Goal: Check status: Check status

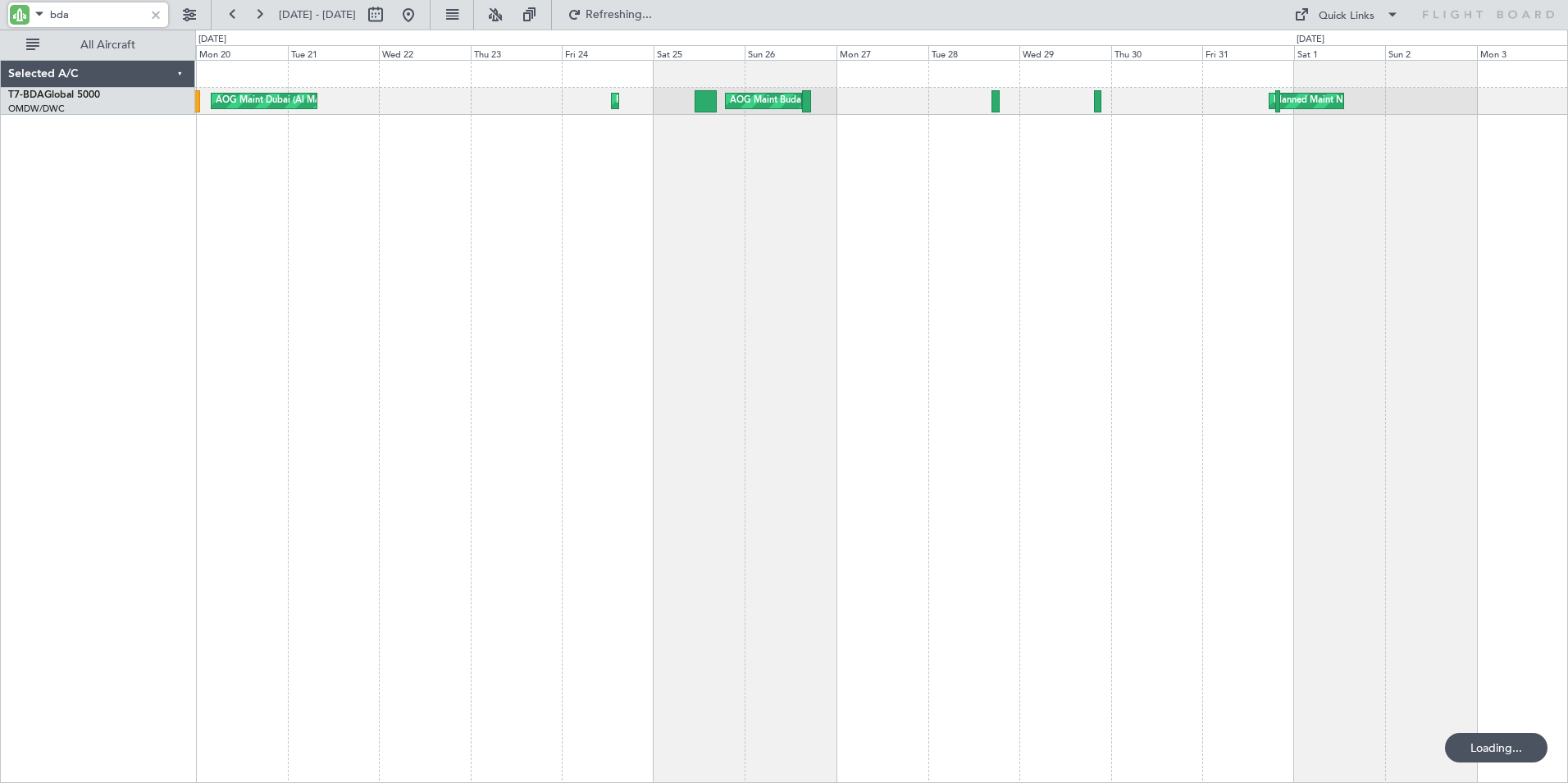
click at [76, 20] on input "bda" at bounding box center [97, 15] width 94 height 25
drag, startPoint x: 84, startPoint y: 15, endPoint x: 14, endPoint y: 15, distance: 70.0
click at [14, 15] on div "bda" at bounding box center [88, 15] width 160 height 25
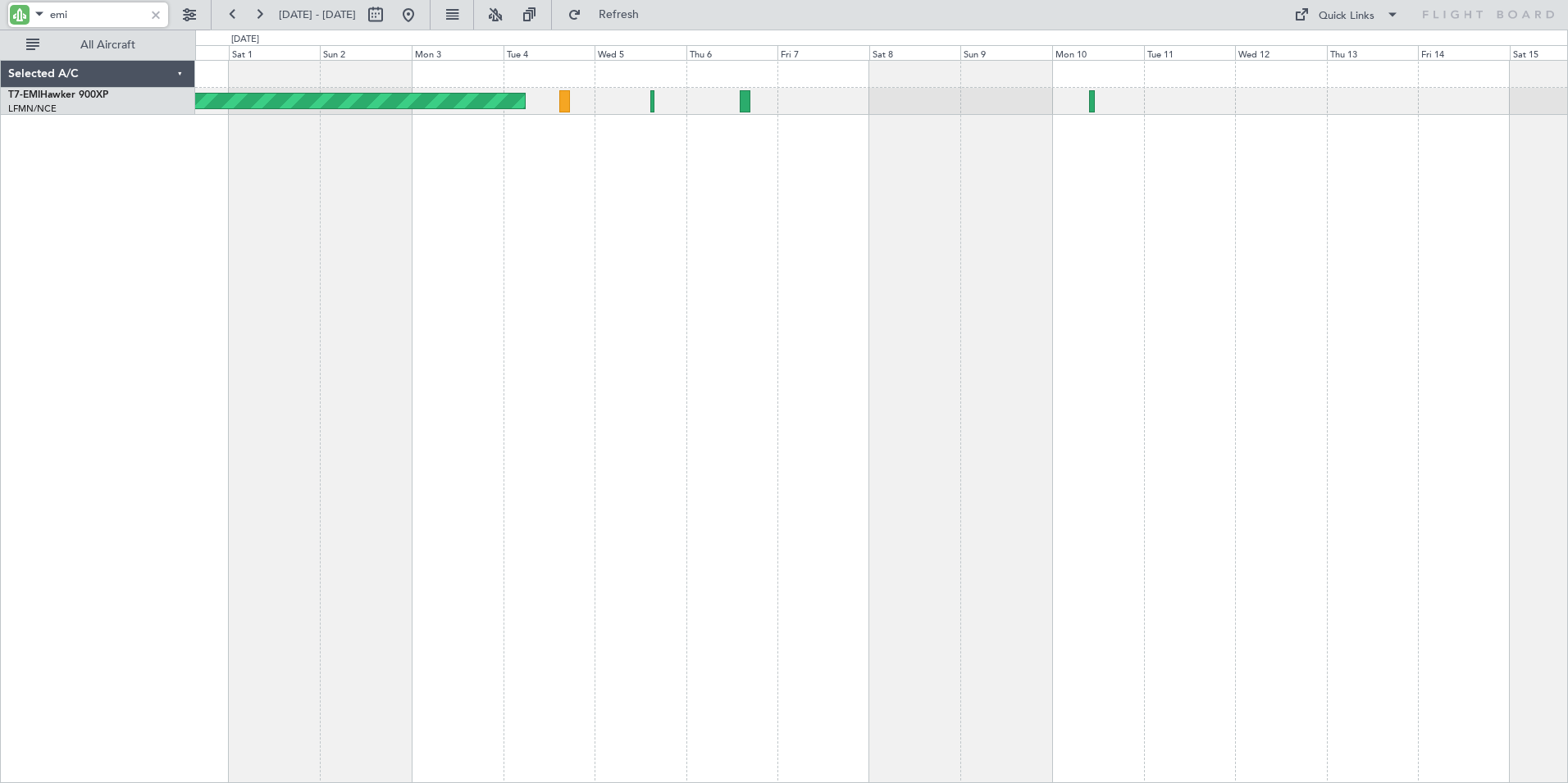
click at [0, 484] on html "emi [DATE] - [DATE] Refresh Quick Links All Aircraft Planned Maint [GEOGRAPHIC_…" at bounding box center [784, 391] width 1568 height 783
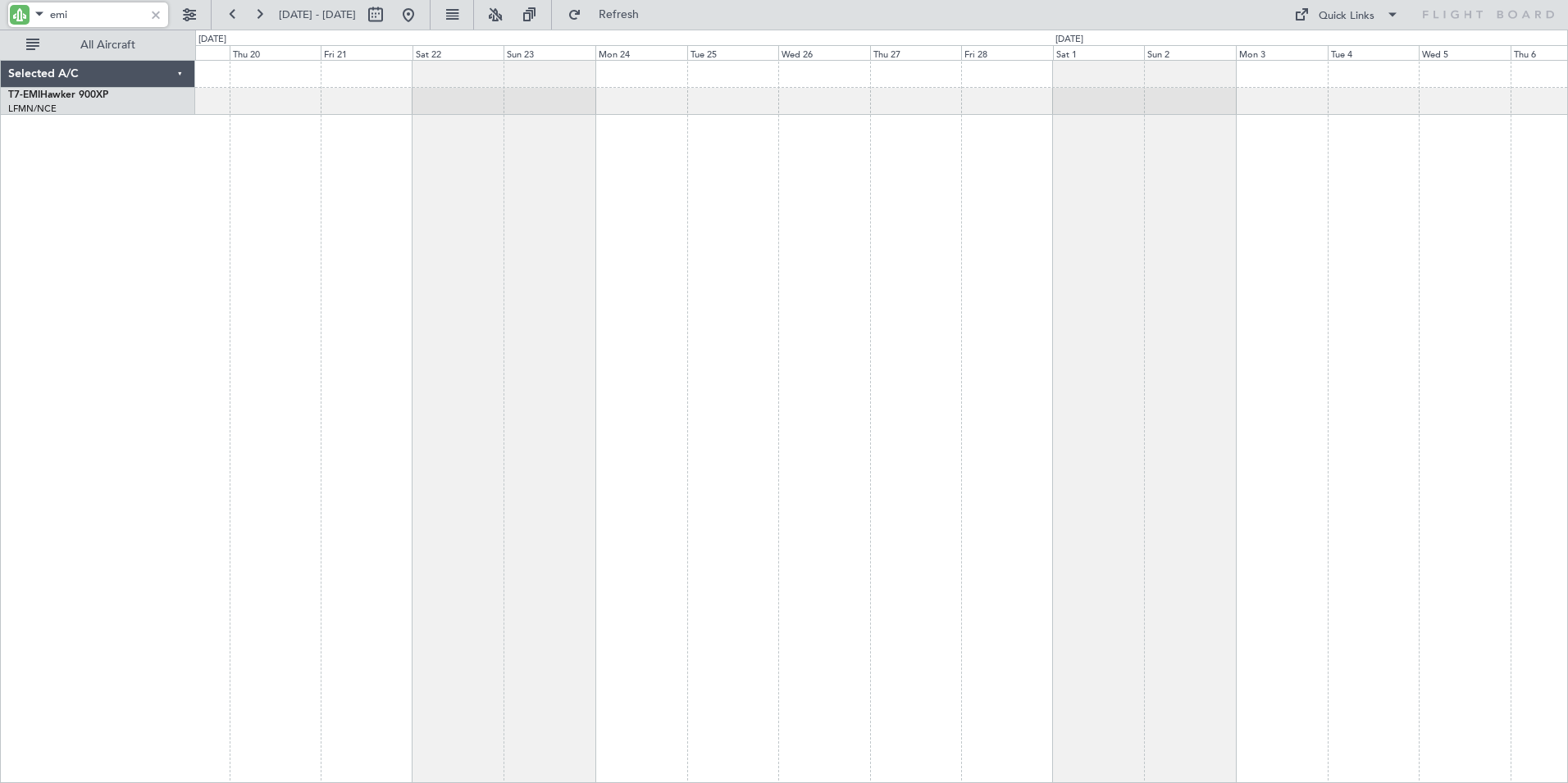
click at [57, 542] on div "Selected A/C T7-EMI Hawker 900XP [GEOGRAPHIC_DATA]/NCE [GEOGRAPHIC_DATA] ([GEOG…" at bounding box center [784, 406] width 1568 height 753
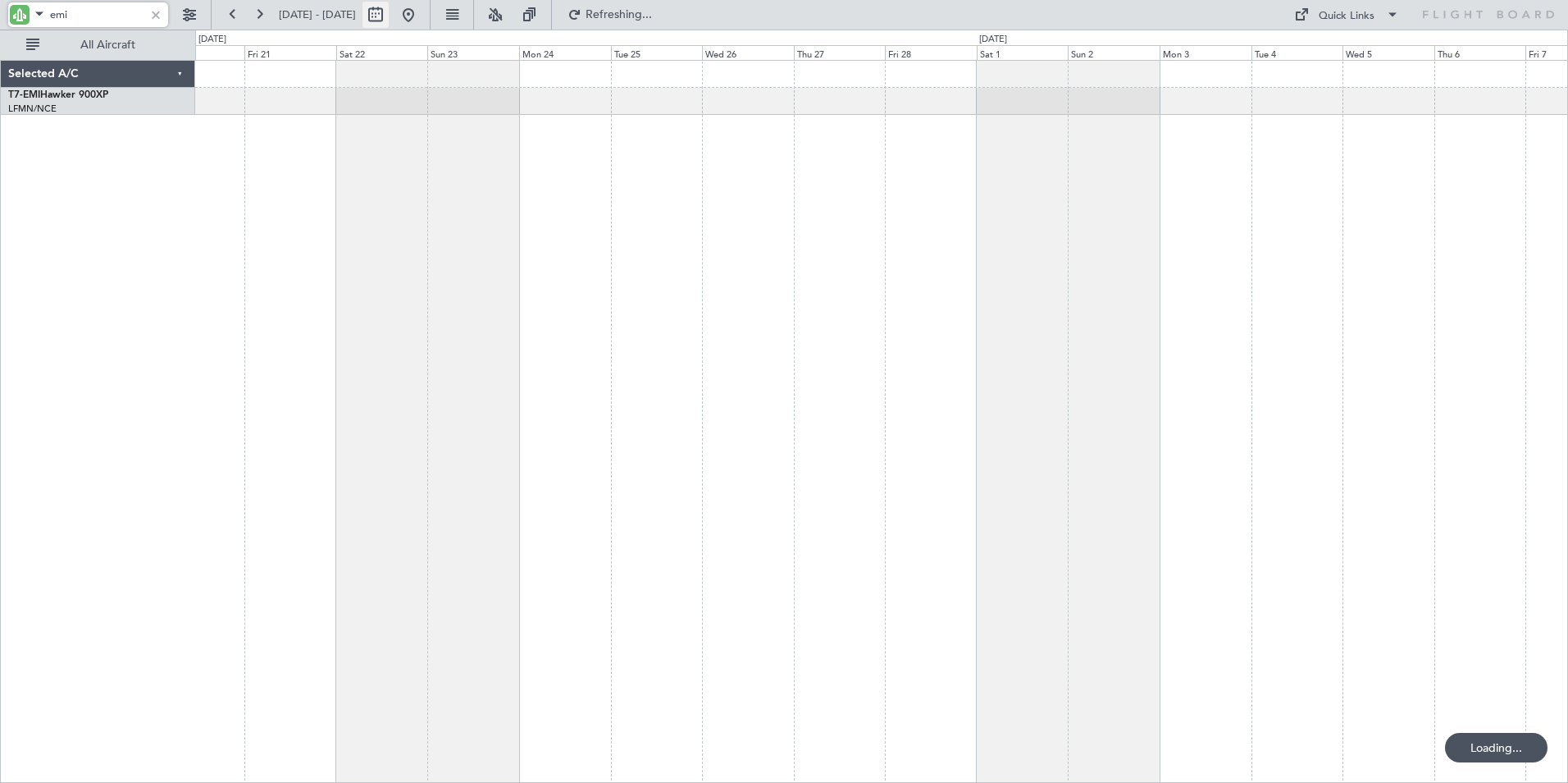
type input "emi"
click at [389, 23] on button at bounding box center [375, 14] width 26 height 26
select select "2"
select select "2025"
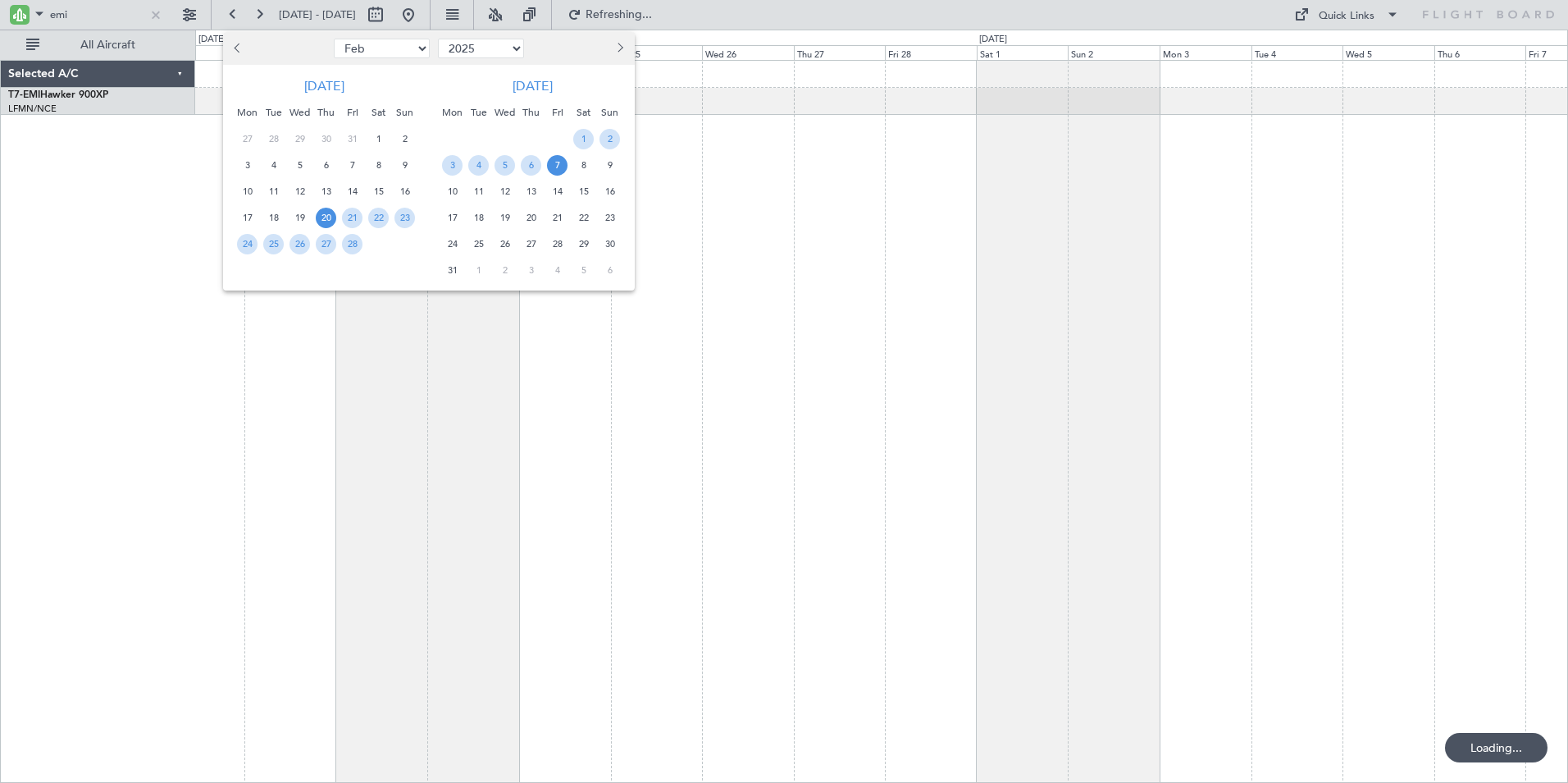
click at [416, 49] on select "Jan Feb Mar Apr May Jun [DATE] Aug Sep Oct Nov Dec" at bounding box center [381, 48] width 96 height 20
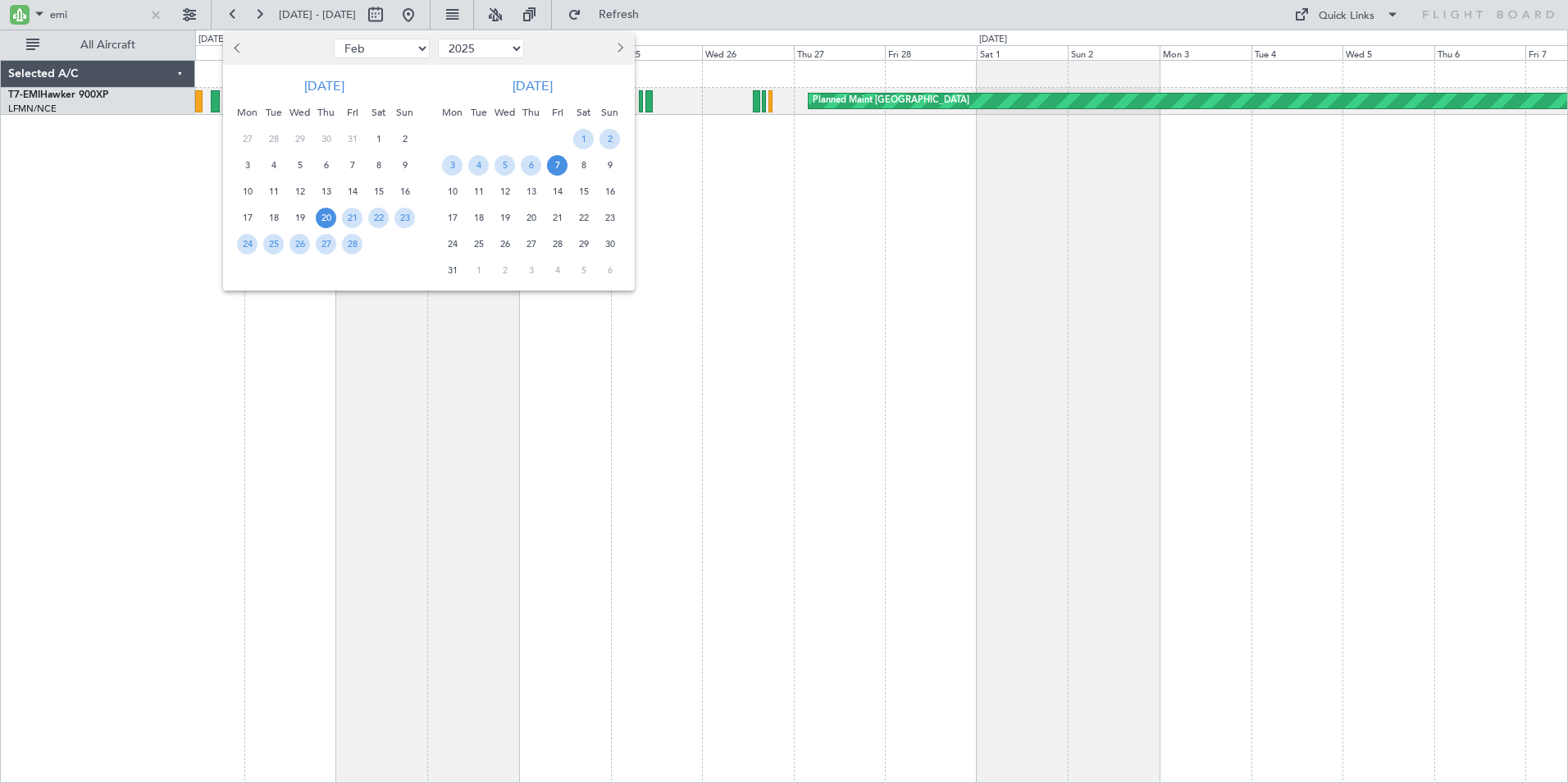
select select "9"
click at [333, 38] on select "Jan Feb Mar Apr May Jun [DATE] Aug Sep Oct Nov Dec" at bounding box center [381, 48] width 96 height 20
click at [249, 192] on span "15" at bounding box center [246, 191] width 20 height 20
click at [251, 244] on span "29" at bounding box center [246, 243] width 20 height 20
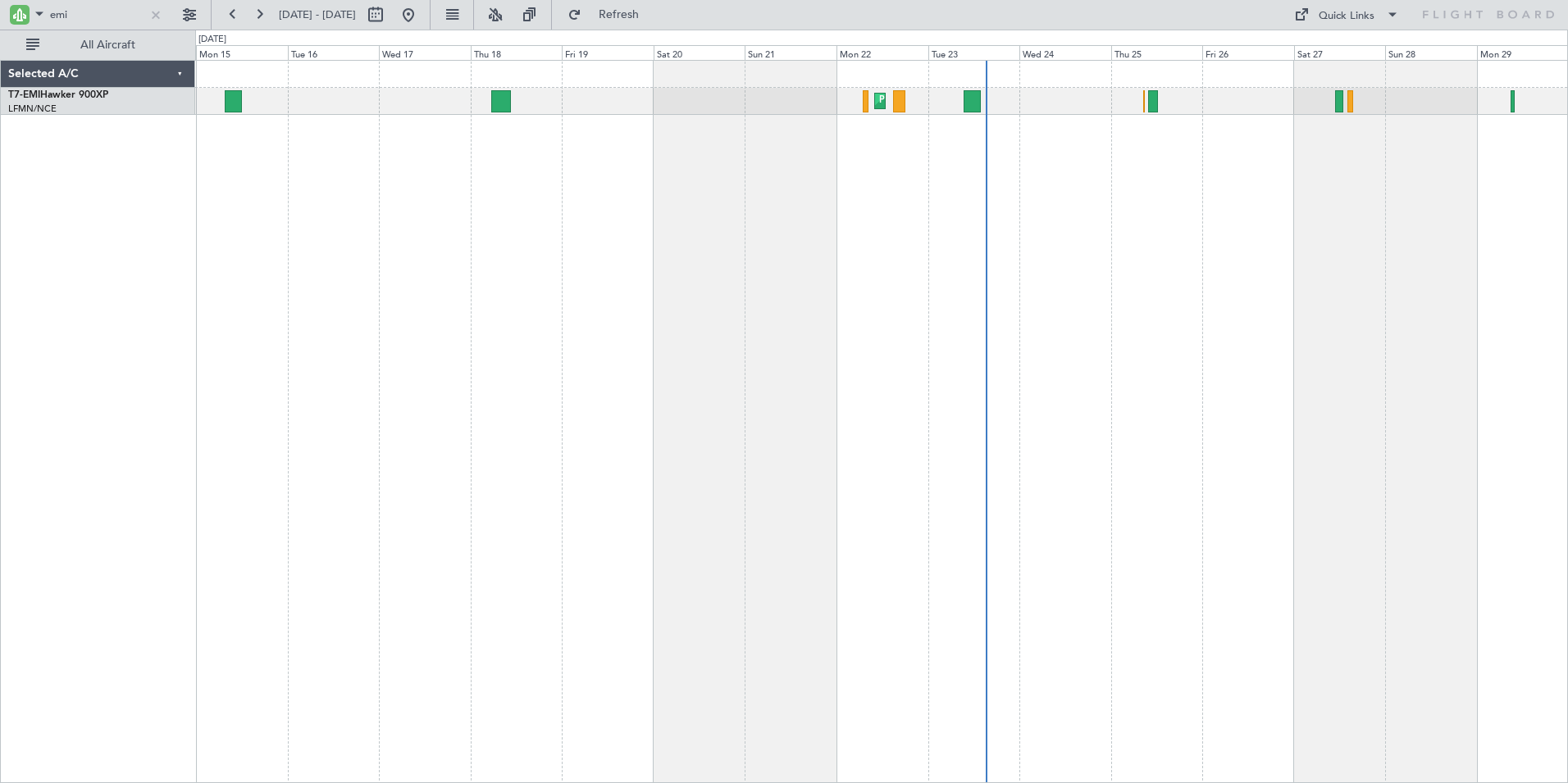
click at [716, 430] on div "Planned Maint [GEOGRAPHIC_DATA]" at bounding box center [881, 421] width 1373 height 723
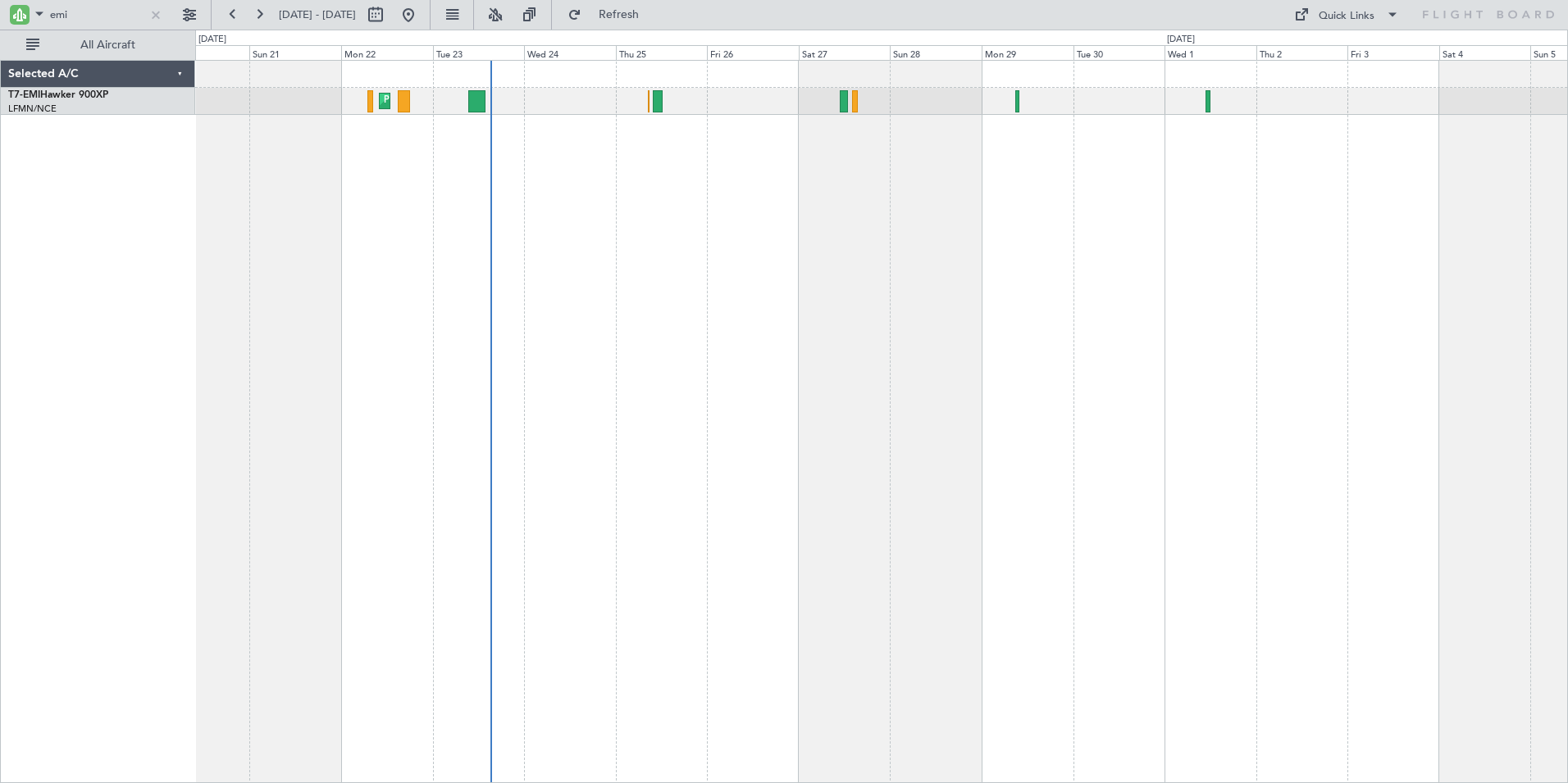
click at [635, 346] on div "Planned Maint [GEOGRAPHIC_DATA]" at bounding box center [881, 421] width 1373 height 723
click at [558, 360] on div "Planned Maint [GEOGRAPHIC_DATA]" at bounding box center [881, 421] width 1373 height 723
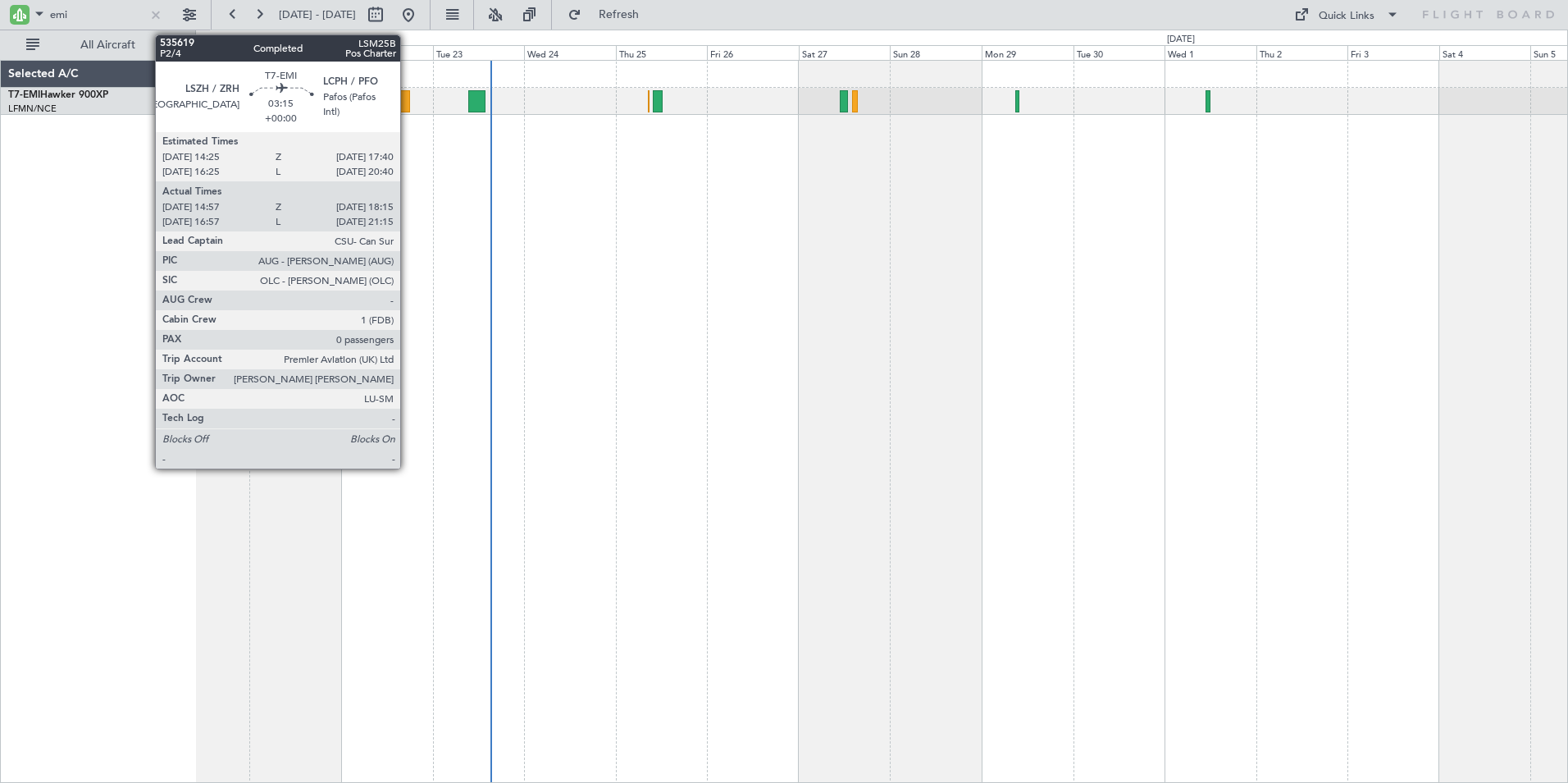
click at [407, 109] on div at bounding box center [404, 101] width 13 height 22
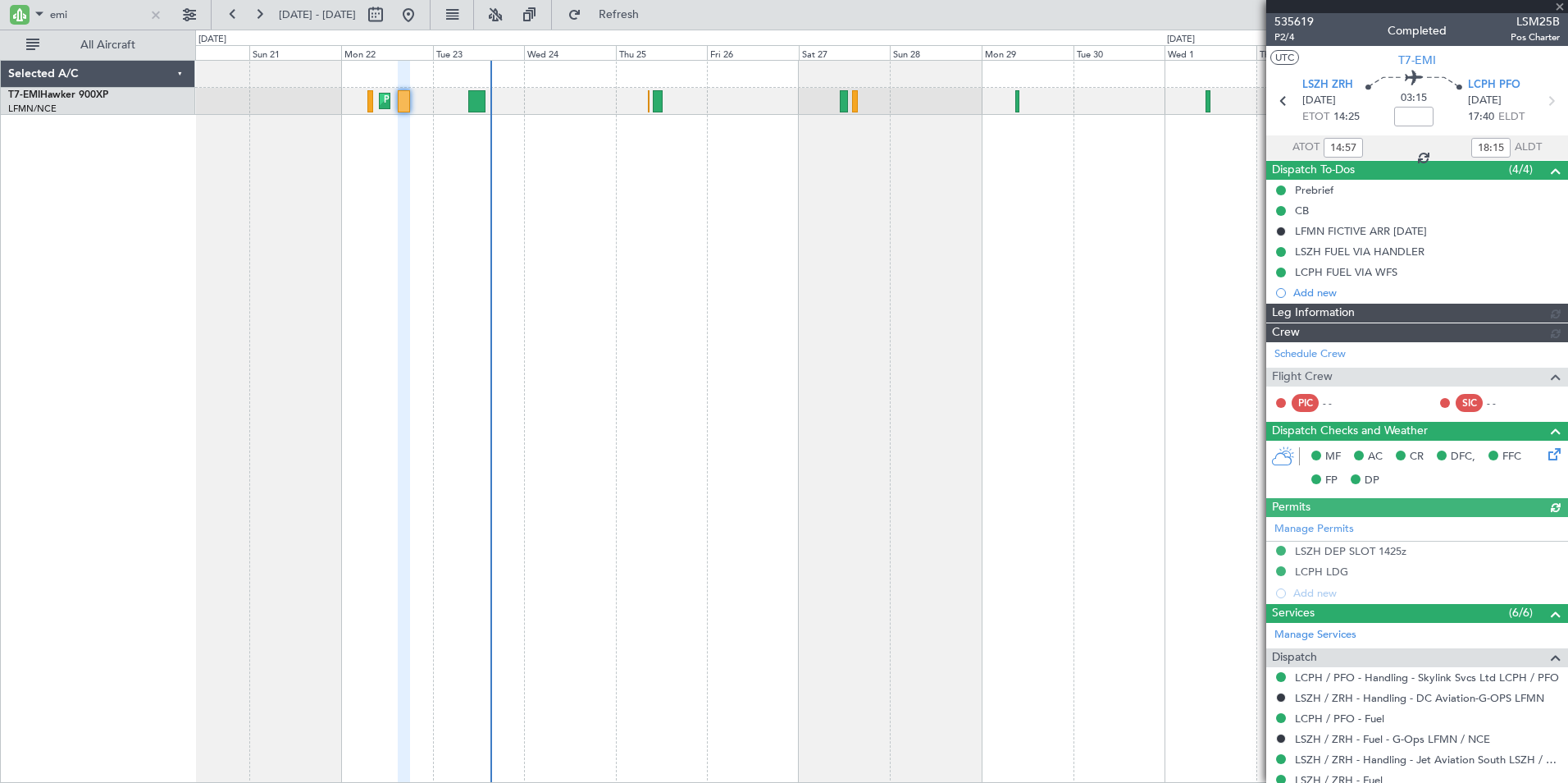
click at [1564, 10] on div at bounding box center [1417, 7] width 302 height 13
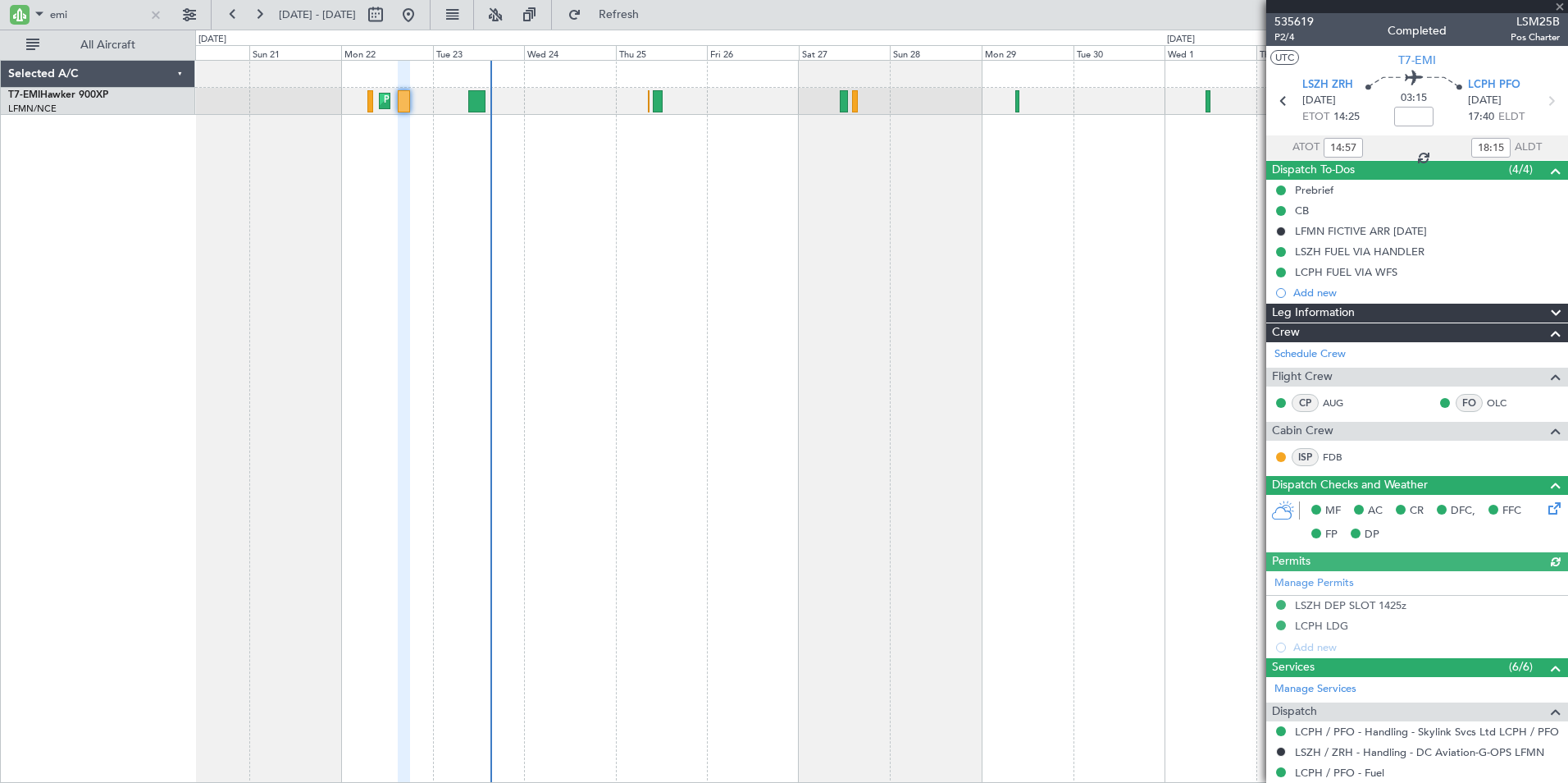
click at [1557, 8] on div at bounding box center [1417, 7] width 302 height 13
click at [1558, 9] on div at bounding box center [1417, 7] width 302 height 13
click at [1558, 10] on span at bounding box center [1559, 7] width 16 height 14
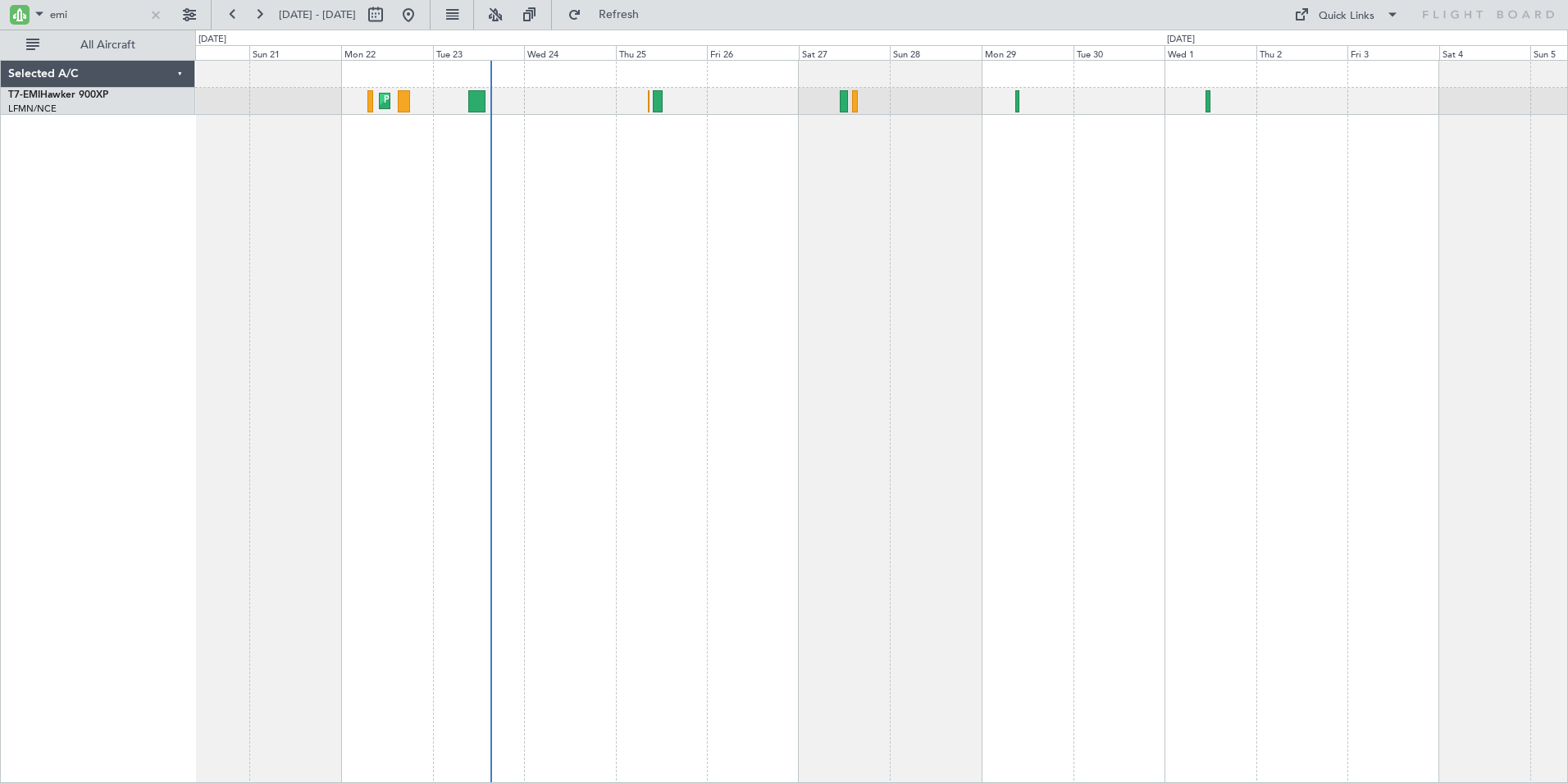
click at [620, 356] on div "Planned Maint [GEOGRAPHIC_DATA]" at bounding box center [881, 421] width 1373 height 723
click at [465, 15] on button at bounding box center [451, 14] width 26 height 26
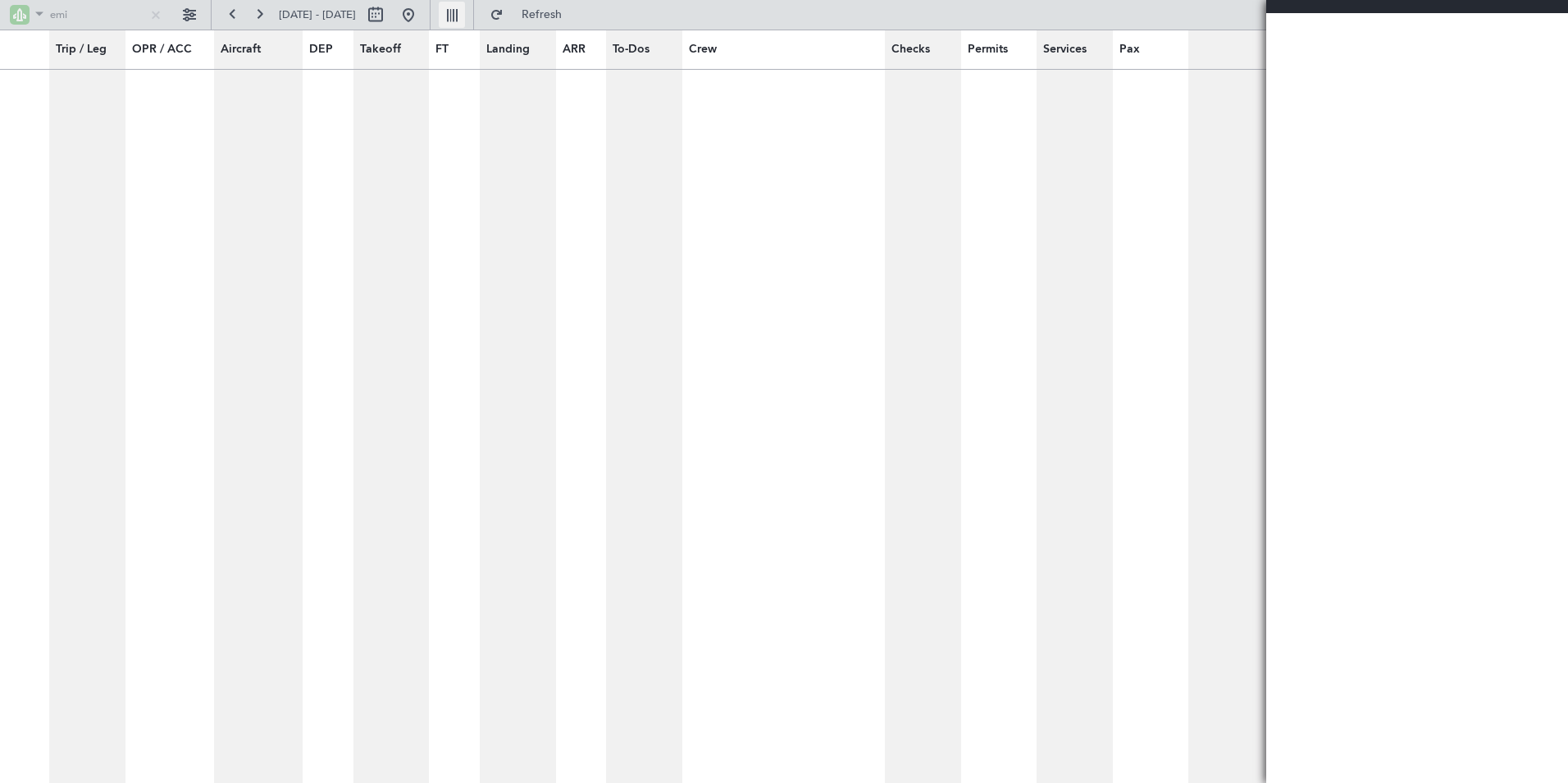
click at [465, 15] on button at bounding box center [451, 14] width 26 height 26
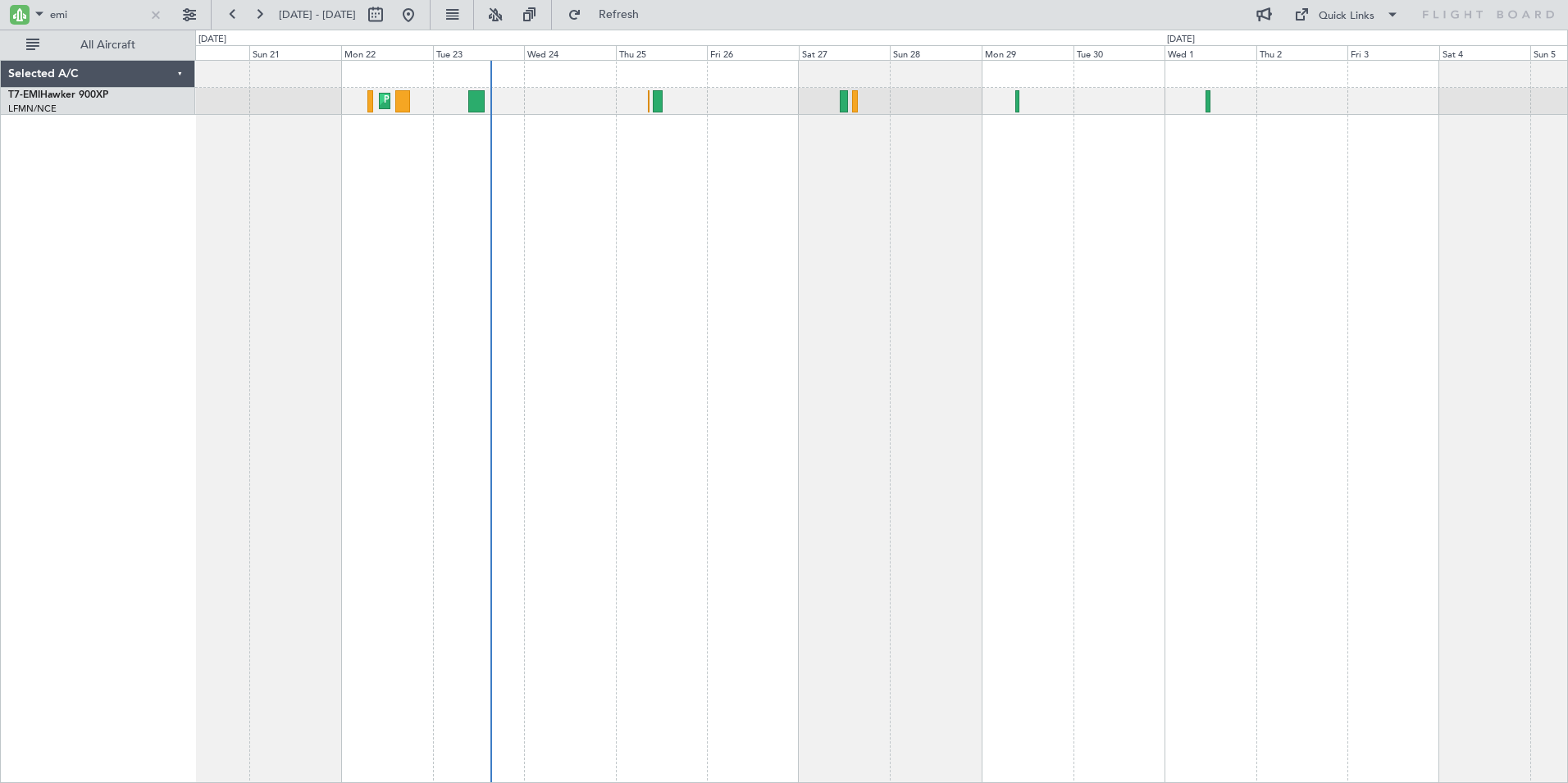
click at [424, 271] on div "Planned Maint [GEOGRAPHIC_DATA]" at bounding box center [881, 421] width 1373 height 723
